Goal: Find specific page/section

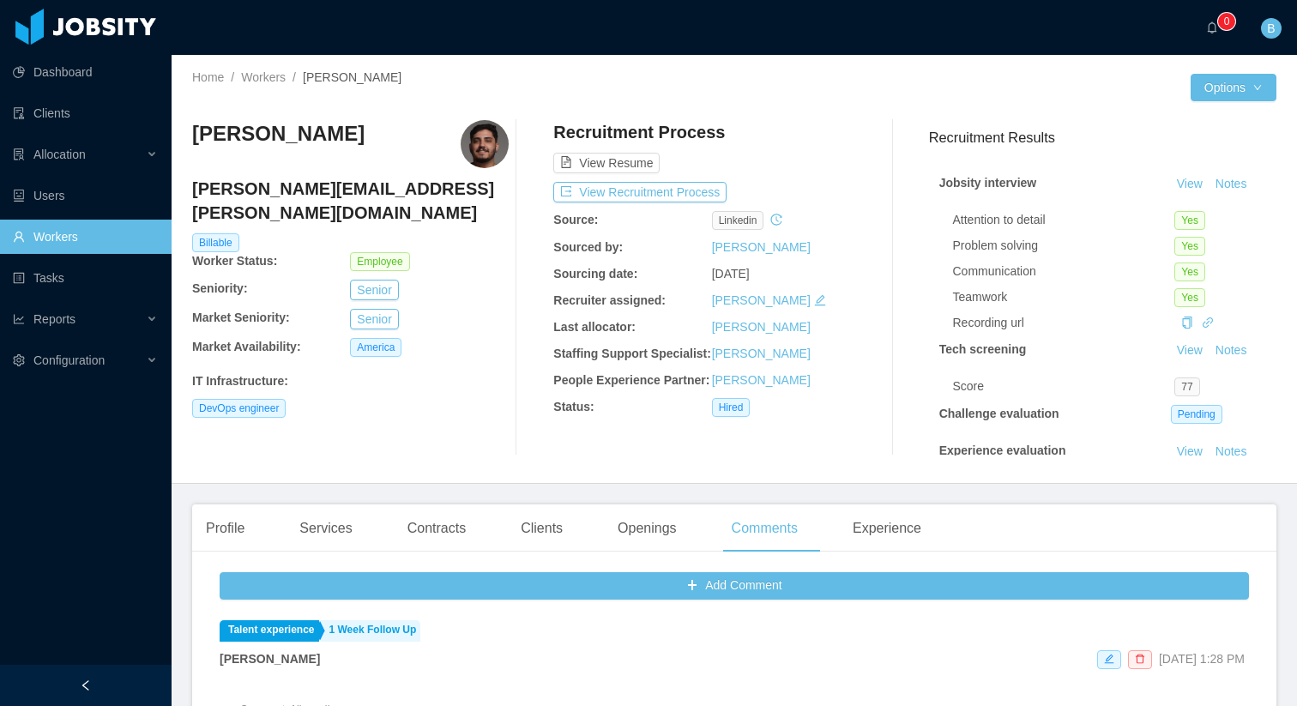
click at [93, 232] on link "Workers" at bounding box center [85, 237] width 145 height 34
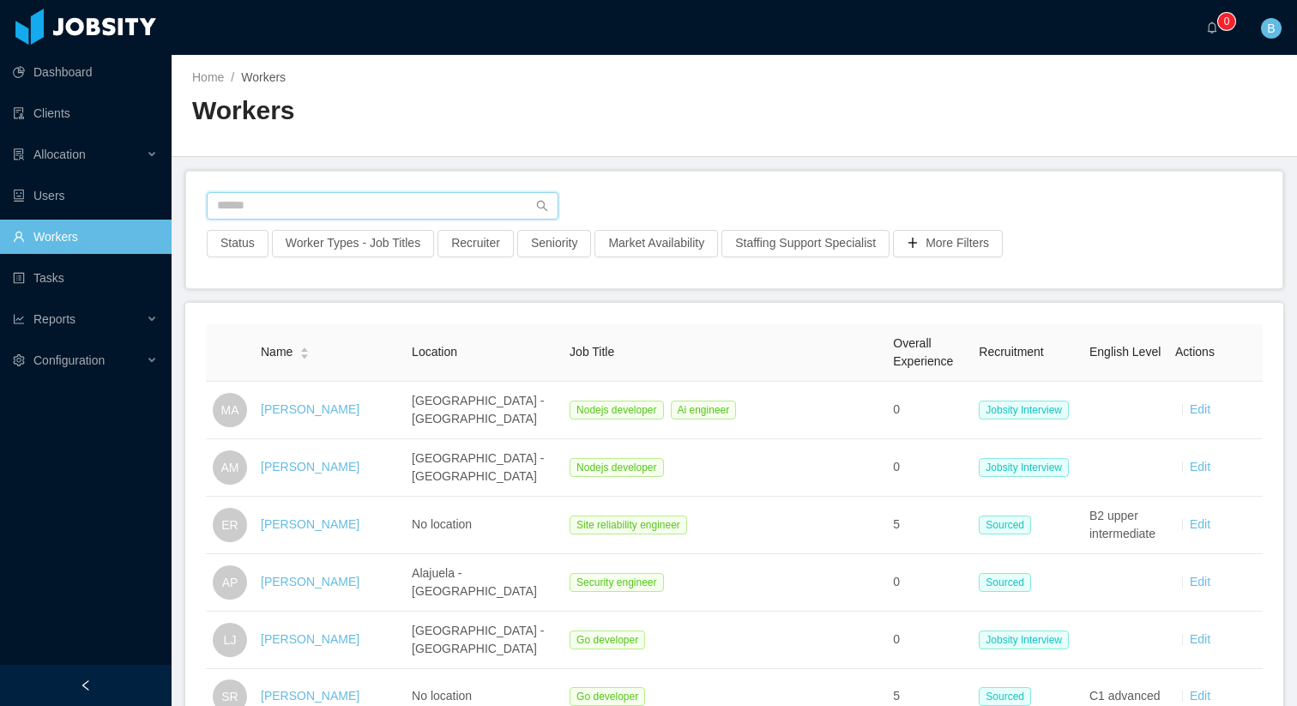
click at [334, 214] on input "text" at bounding box center [383, 205] width 352 height 27
type input "**********"
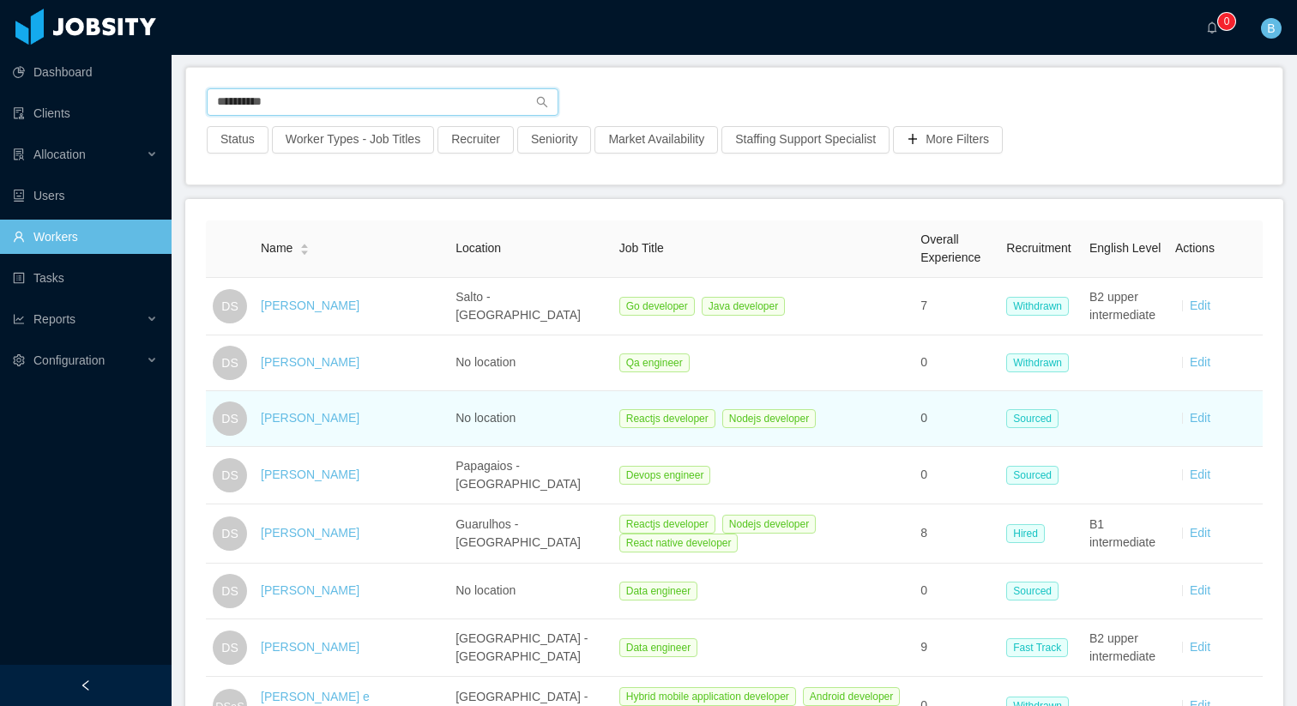
scroll to position [113, 0]
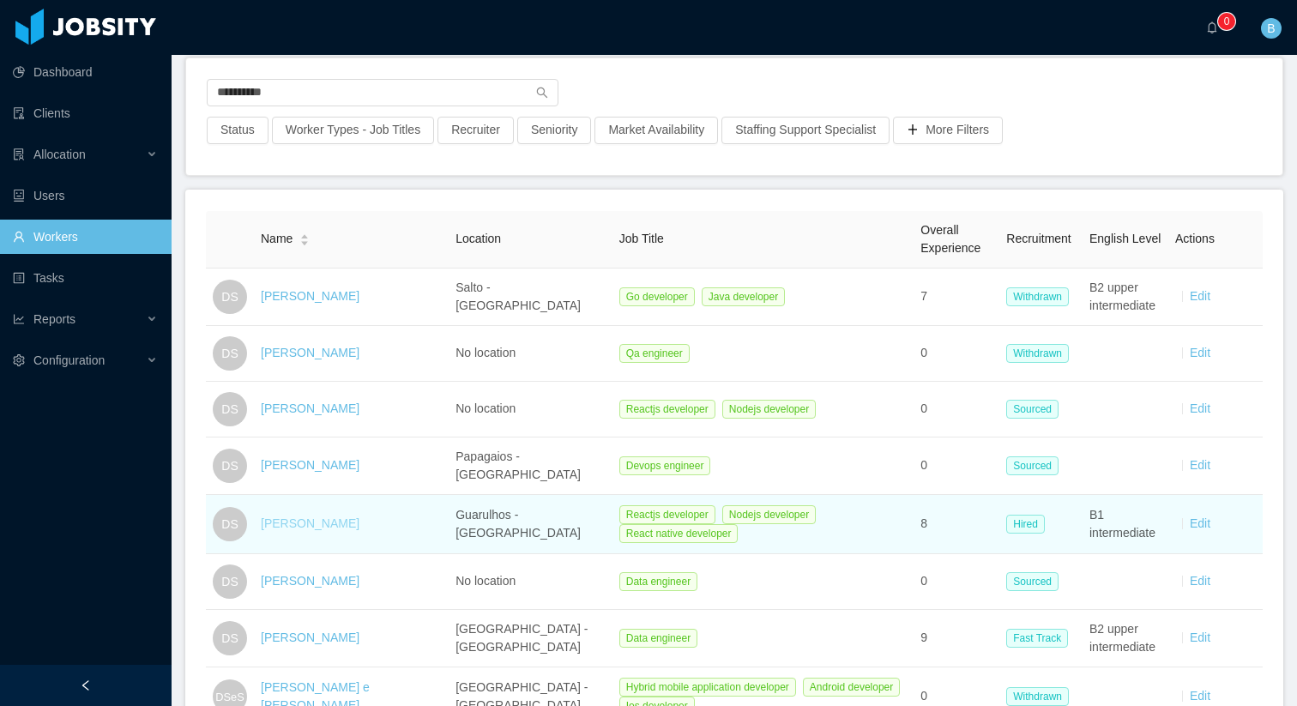
click at [292, 518] on link "[PERSON_NAME]" at bounding box center [310, 523] width 99 height 14
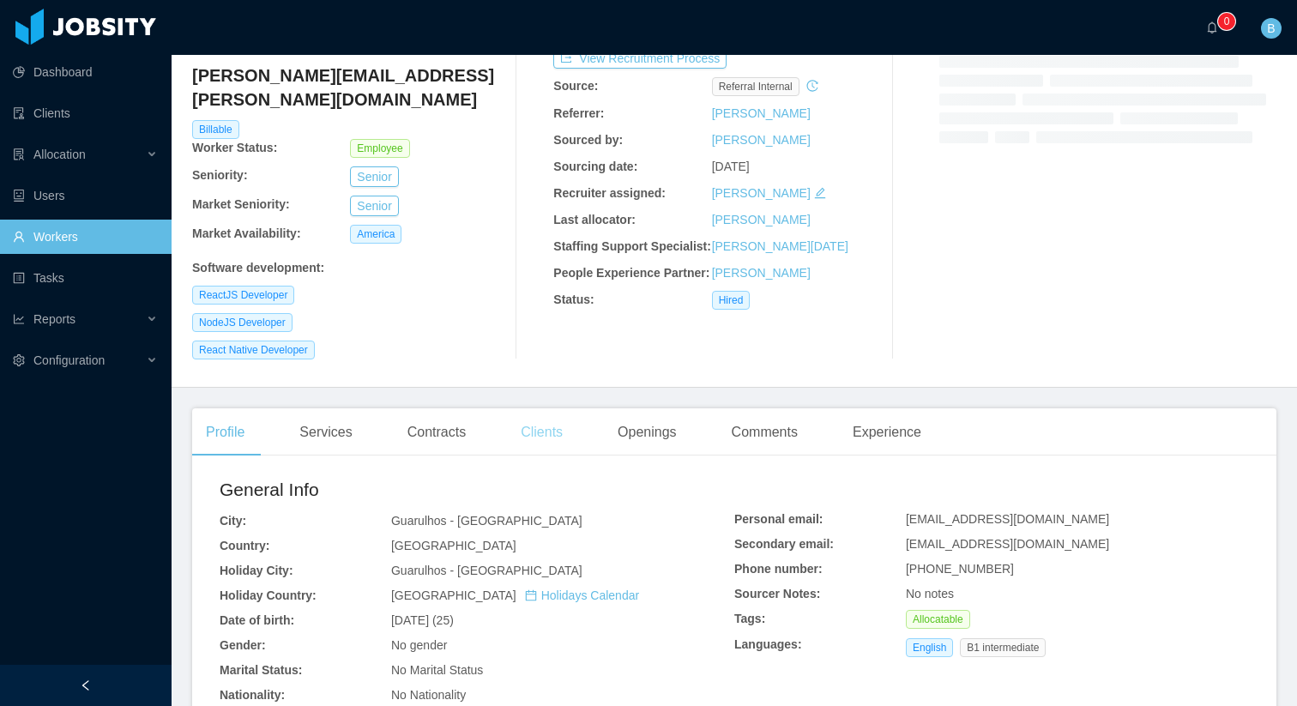
click at [552, 413] on div "Clients" at bounding box center [541, 432] width 69 height 48
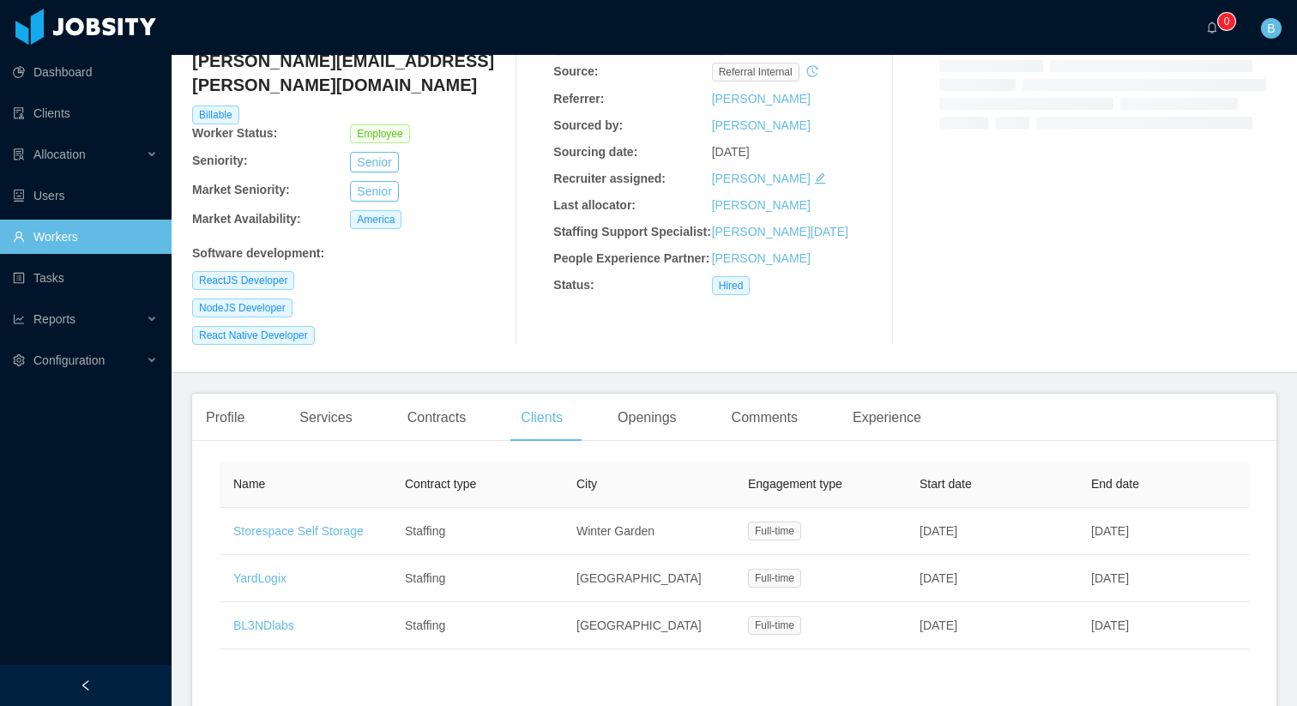
scroll to position [132, 0]
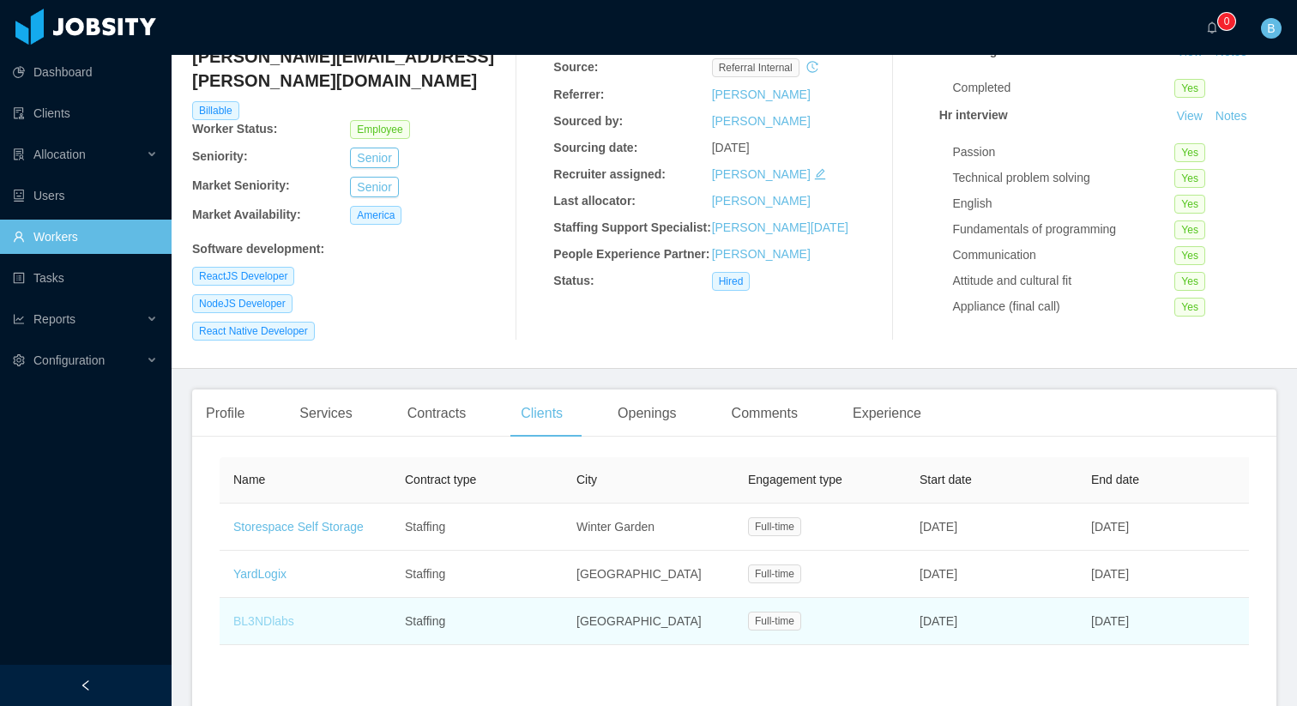
click at [257, 614] on link "BL3NDlabs" at bounding box center [263, 621] width 61 height 14
